Goal: Task Accomplishment & Management: Manage account settings

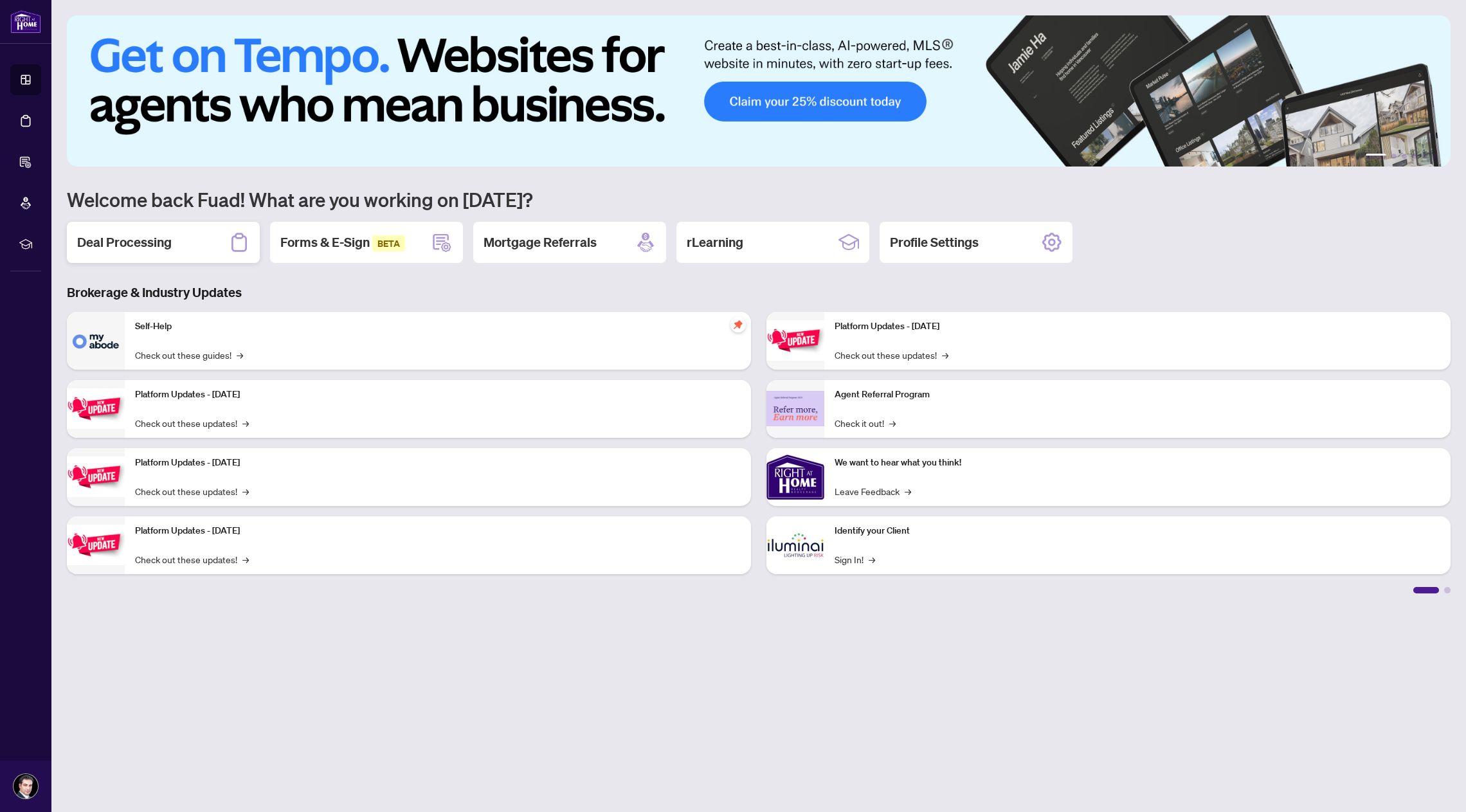
click at [215, 244] on div "Deal Processing" at bounding box center [163, 242] width 193 height 41
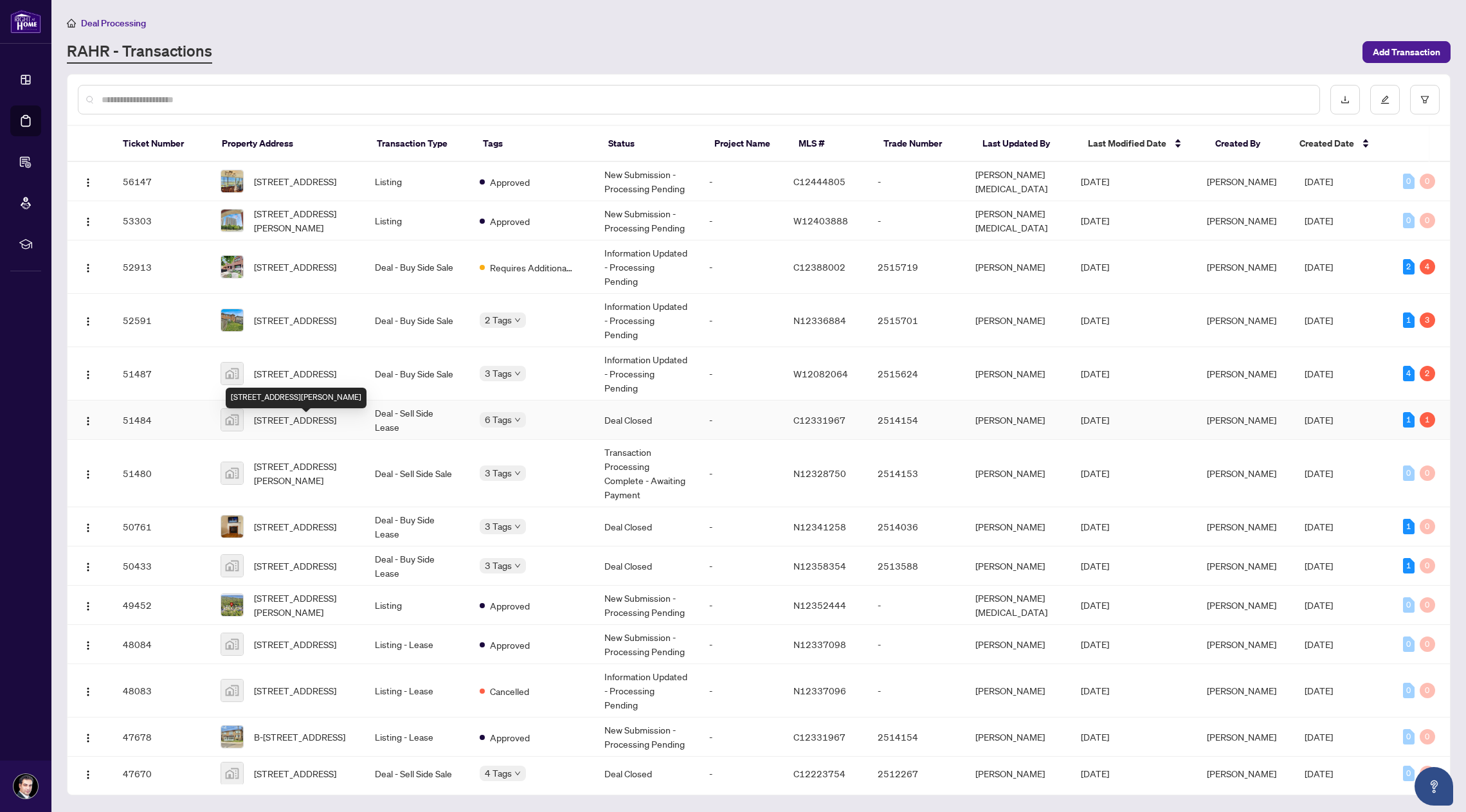
click at [315, 413] on span "[STREET_ADDRESS]" at bounding box center [295, 420] width 82 height 14
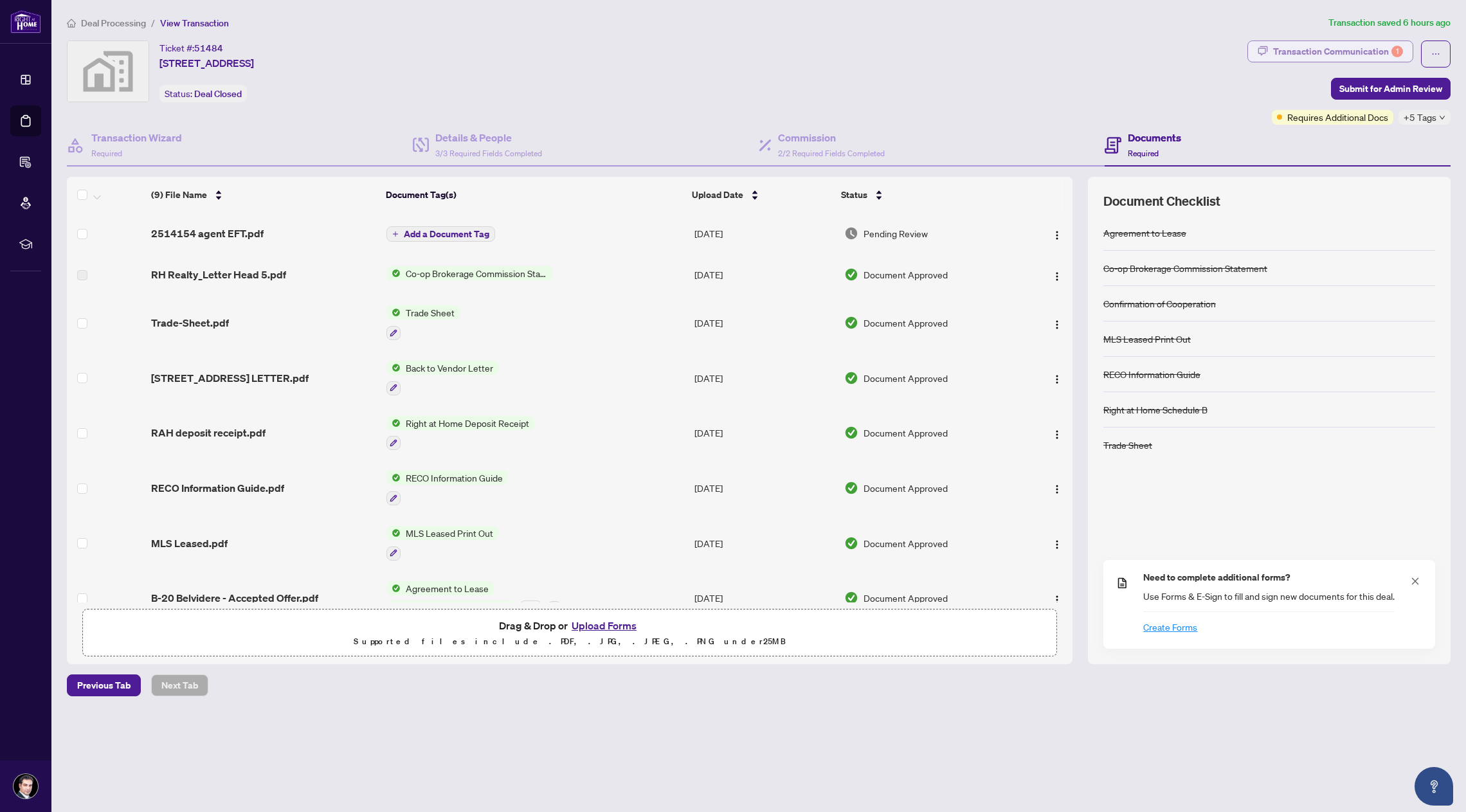
click at [1384, 51] on div "Transaction Communication 1" at bounding box center [1339, 51] width 130 height 21
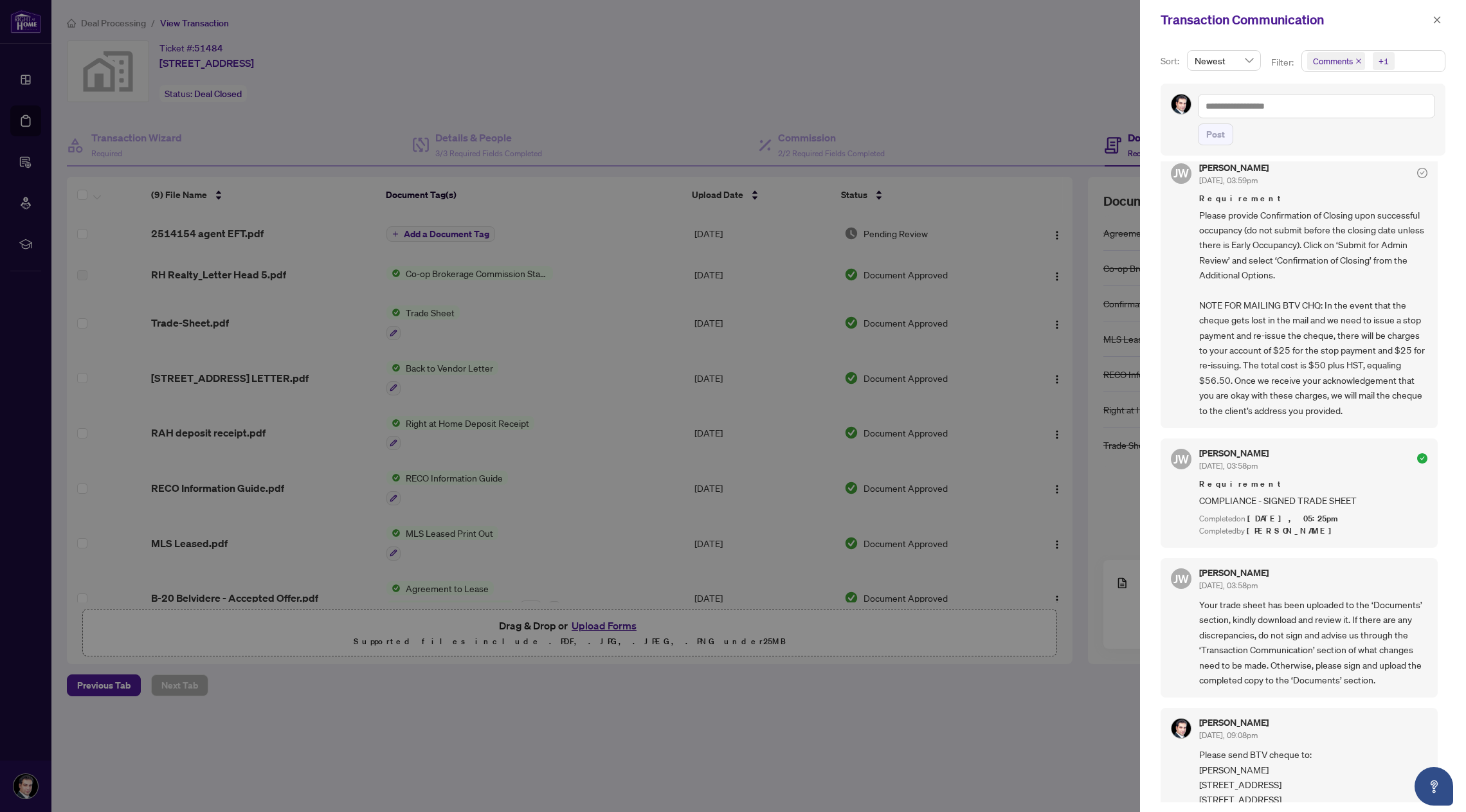
scroll to position [3, 0]
